Goal: Task Accomplishment & Management: Manage account settings

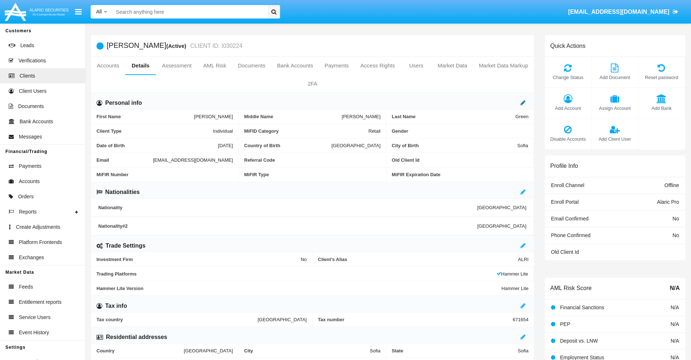
click at [523, 103] on icon at bounding box center [523, 103] width 5 height 6
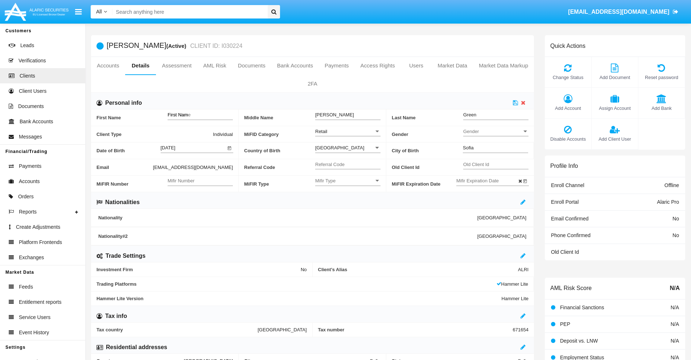
type input "First Name"
click at [515, 103] on icon at bounding box center [515, 103] width 5 height 6
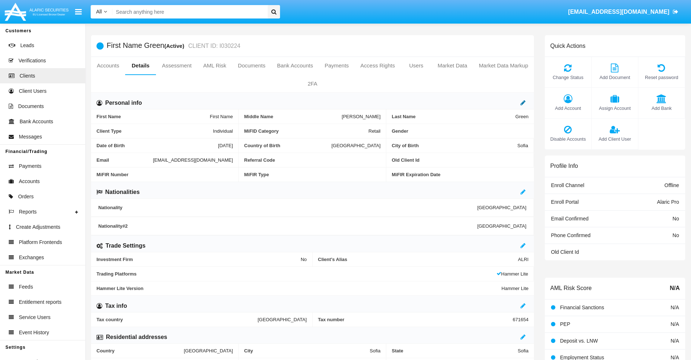
click at [523, 103] on icon at bounding box center [523, 103] width 5 height 6
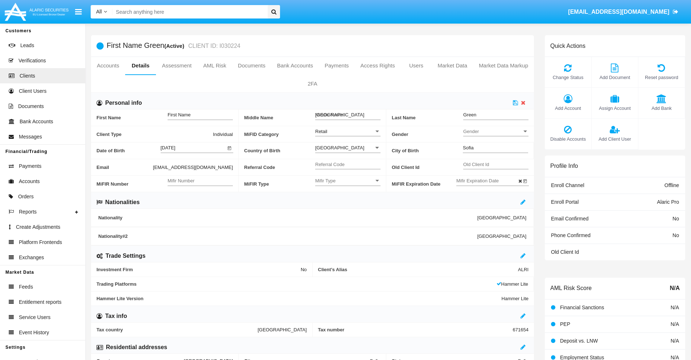
type input "Middle Name"
click at [515, 103] on icon at bounding box center [515, 103] width 5 height 6
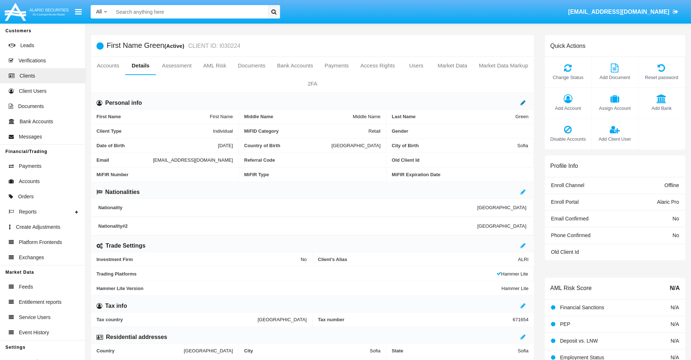
click at [523, 103] on icon at bounding box center [523, 103] width 5 height 6
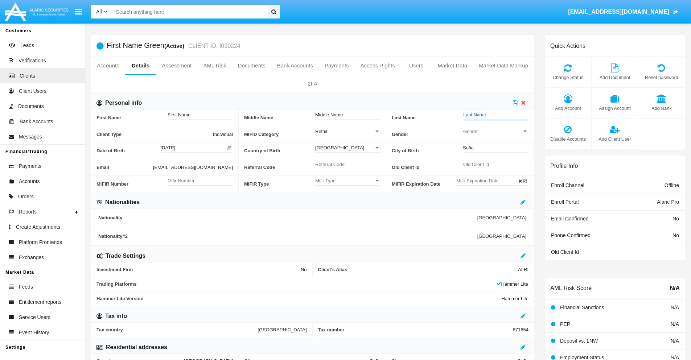
type input "Last Name"
click at [515, 103] on icon at bounding box center [515, 103] width 5 height 6
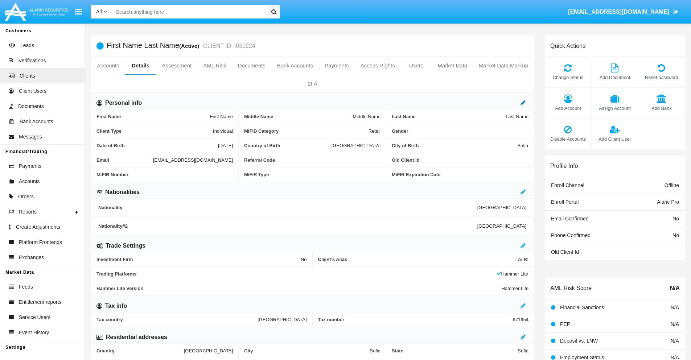
click at [523, 103] on icon at bounding box center [523, 103] width 5 height 6
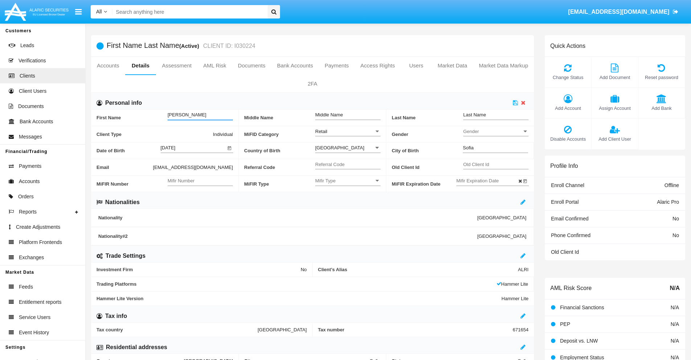
type input "[PERSON_NAME]"
click at [515, 103] on icon at bounding box center [515, 103] width 5 height 6
